Goal: Task Accomplishment & Management: Manage account settings

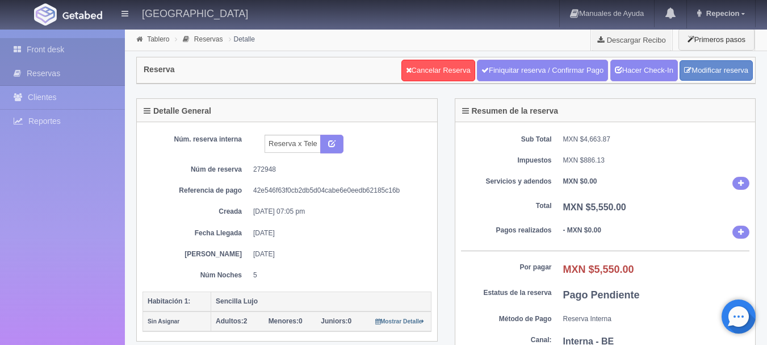
click at [56, 51] on link "Front desk" at bounding box center [62, 49] width 125 height 23
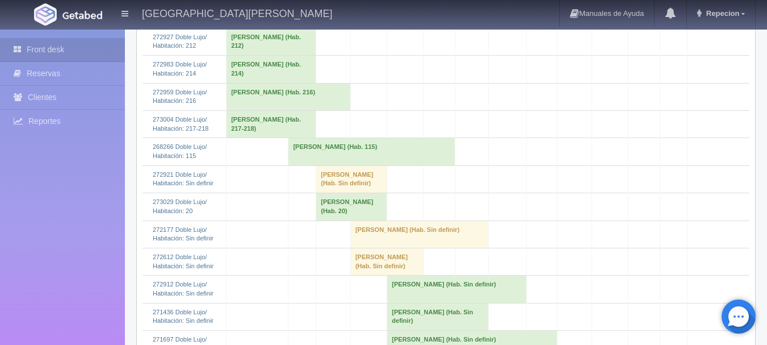
scroll to position [738, 0]
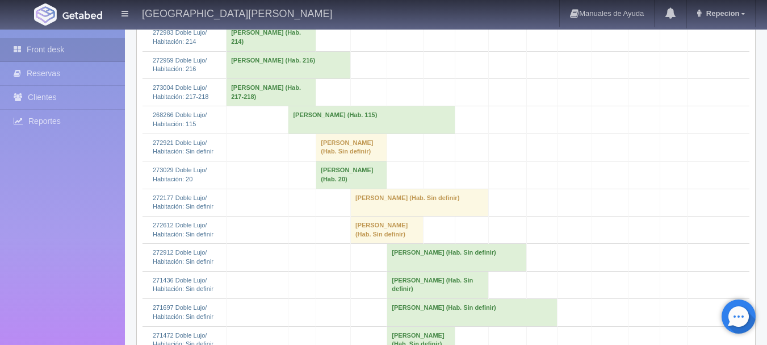
click at [367, 161] on td "[PERSON_NAME] (Hab. Sin definir)" at bounding box center [351, 146] width 71 height 27
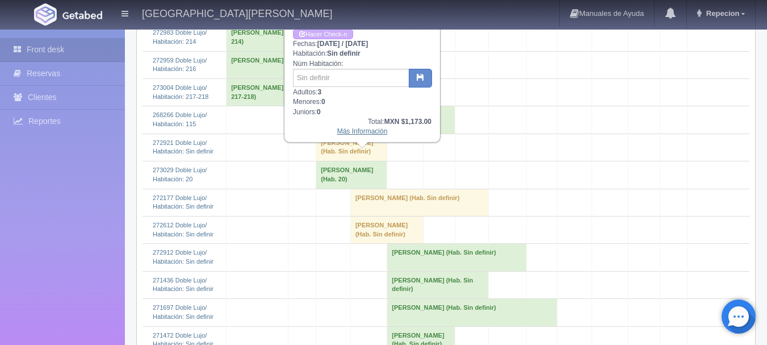
click at [381, 132] on link "Más Información" at bounding box center [362, 131] width 51 height 8
